Goal: Task Accomplishment & Management: Complete application form

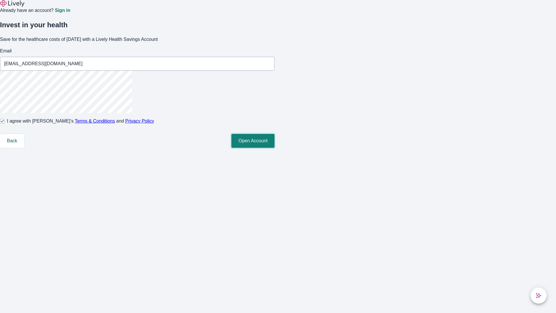
click at [275, 148] on button "Open Account" at bounding box center [252, 141] width 43 height 14
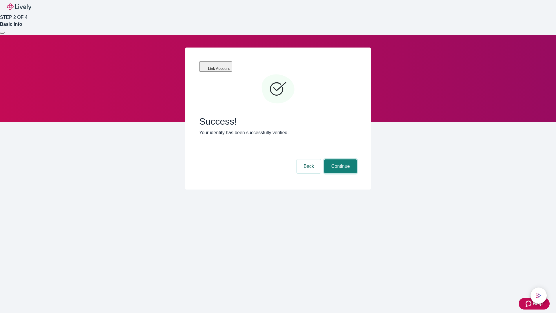
click at [340, 159] on button "Continue" at bounding box center [340, 166] width 32 height 14
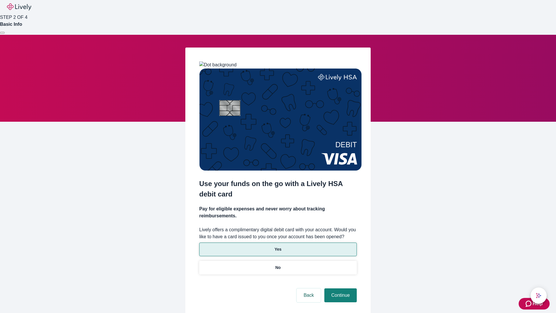
click at [278, 246] on p "Yes" at bounding box center [278, 249] width 7 height 6
click at [340, 288] on button "Continue" at bounding box center [340, 295] width 32 height 14
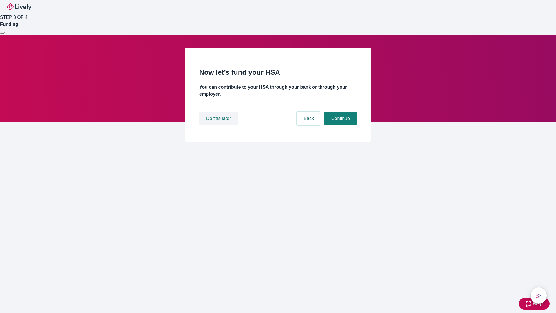
click at [219, 125] on button "Do this later" at bounding box center [218, 118] width 39 height 14
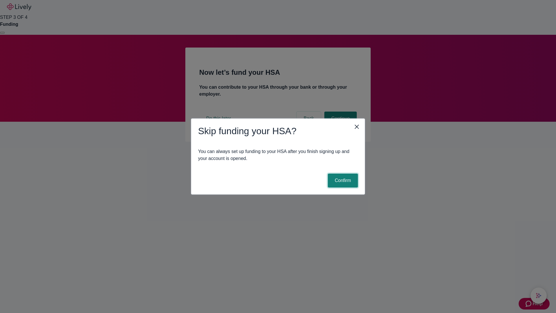
click at [342, 180] on button "Confirm" at bounding box center [343, 180] width 30 height 14
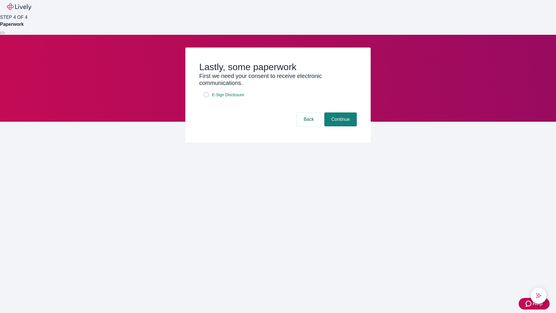
click at [206, 97] on input "E-Sign Disclosure" at bounding box center [206, 94] width 5 height 5
checkbox input "true"
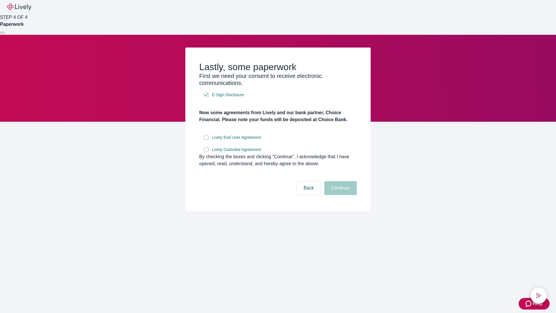
click at [206, 140] on input "Lively End User Agreement" at bounding box center [206, 137] width 5 height 5
checkbox input "true"
click at [206, 152] on input "Lively Custodial Agreement" at bounding box center [206, 149] width 5 height 5
checkbox input "true"
click at [340, 195] on button "Continue" at bounding box center [340, 188] width 32 height 14
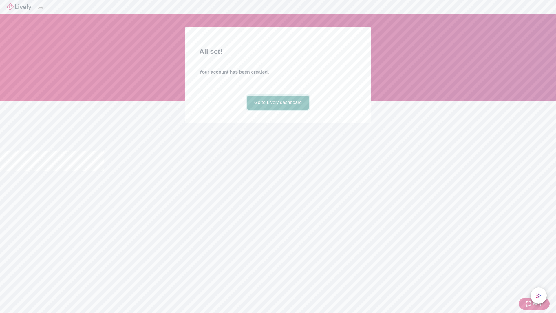
click at [278, 109] on link "Go to Lively dashboard" at bounding box center [278, 103] width 62 height 14
